Goal: Task Accomplishment & Management: Use online tool/utility

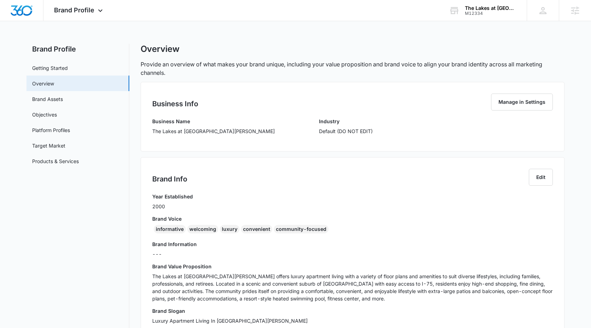
click at [89, 9] on span "Brand Profile" at bounding box center [74, 9] width 40 height 7
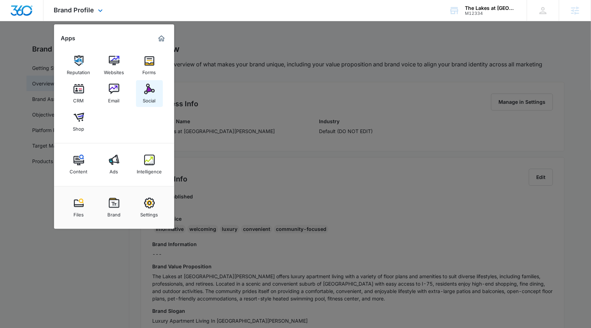
click at [144, 95] on div "Social" at bounding box center [149, 98] width 13 height 9
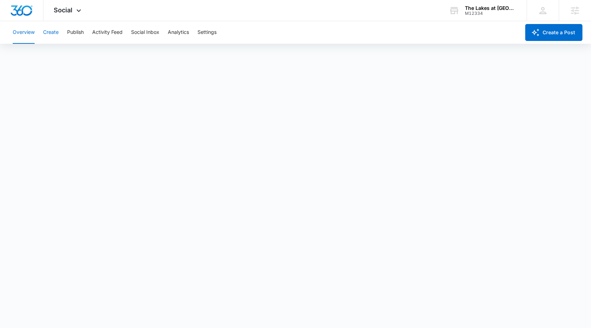
click at [53, 34] on button "Create" at bounding box center [51, 32] width 16 height 23
click at [75, 33] on button "Publish" at bounding box center [75, 32] width 17 height 23
click at [75, 38] on button "Publish" at bounding box center [75, 32] width 17 height 23
click at [64, 54] on button "Schedules" at bounding box center [54, 54] width 24 height 20
click at [30, 56] on button "Calendar" at bounding box center [23, 54] width 21 height 20
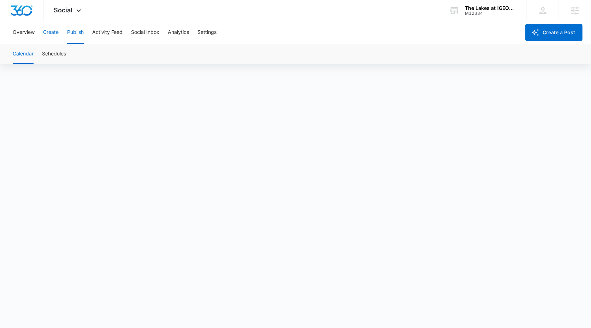
click at [53, 29] on button "Create" at bounding box center [51, 32] width 16 height 23
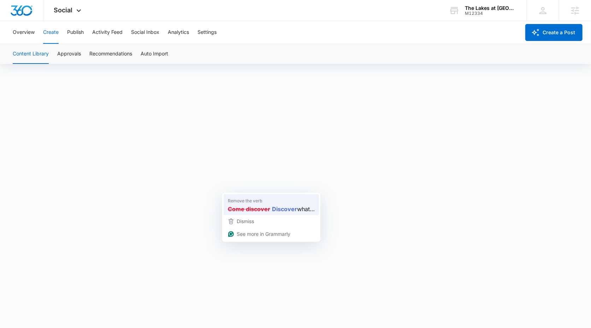
click at [274, 206] on strong "Discover" at bounding box center [284, 209] width 25 height 9
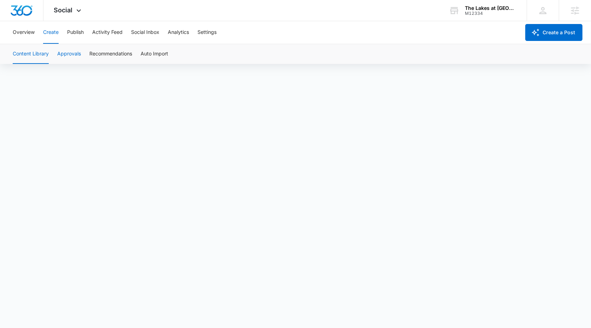
click at [64, 59] on button "Approvals" at bounding box center [69, 54] width 24 height 20
click at [29, 56] on button "Content Library" at bounding box center [31, 54] width 36 height 20
click at [27, 39] on button "Overview" at bounding box center [24, 32] width 22 height 23
